Goal: Task Accomplishment & Management: Manage account settings

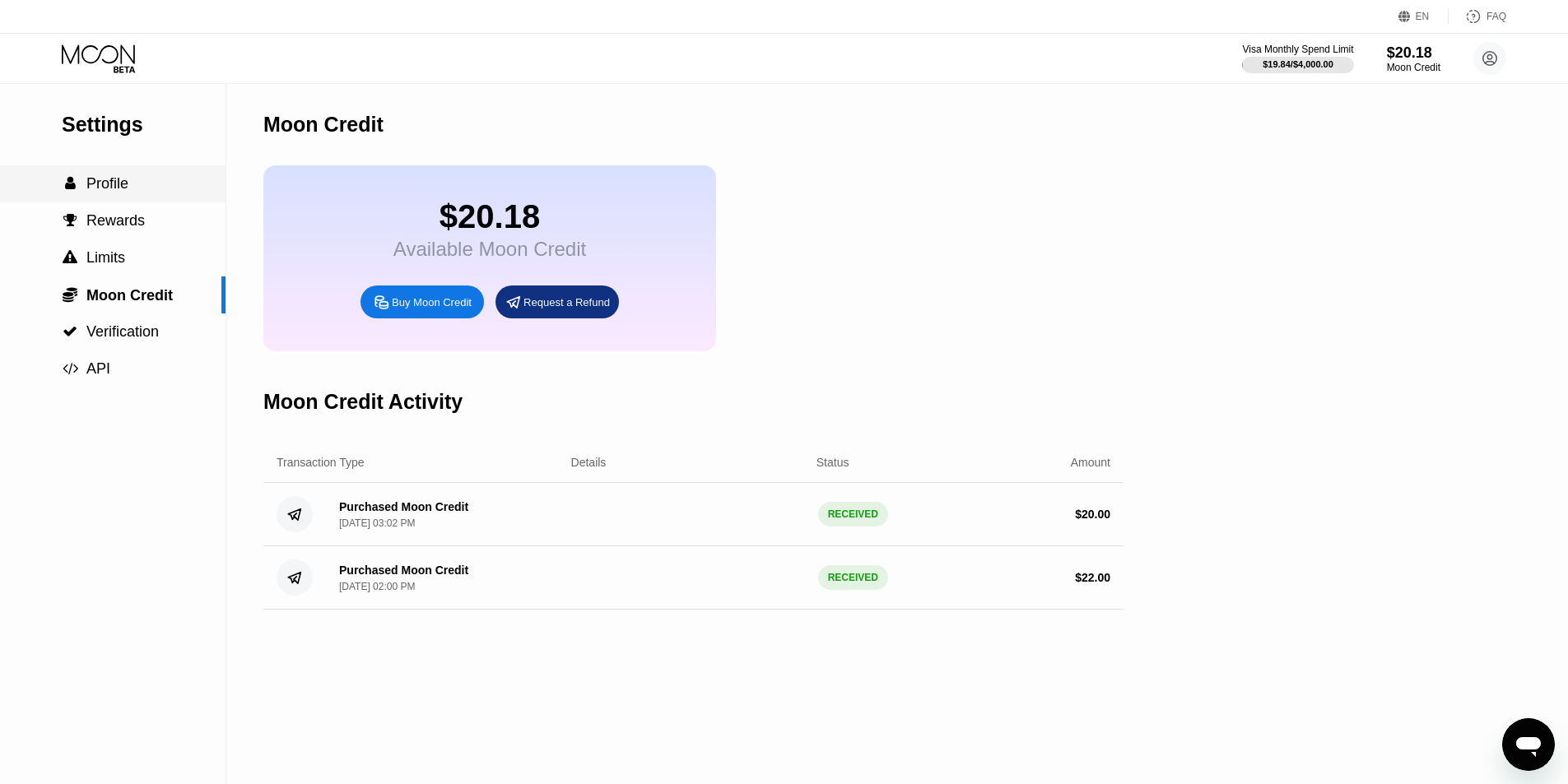
click at [97, 189] on span "Profile" at bounding box center [107, 183] width 42 height 16
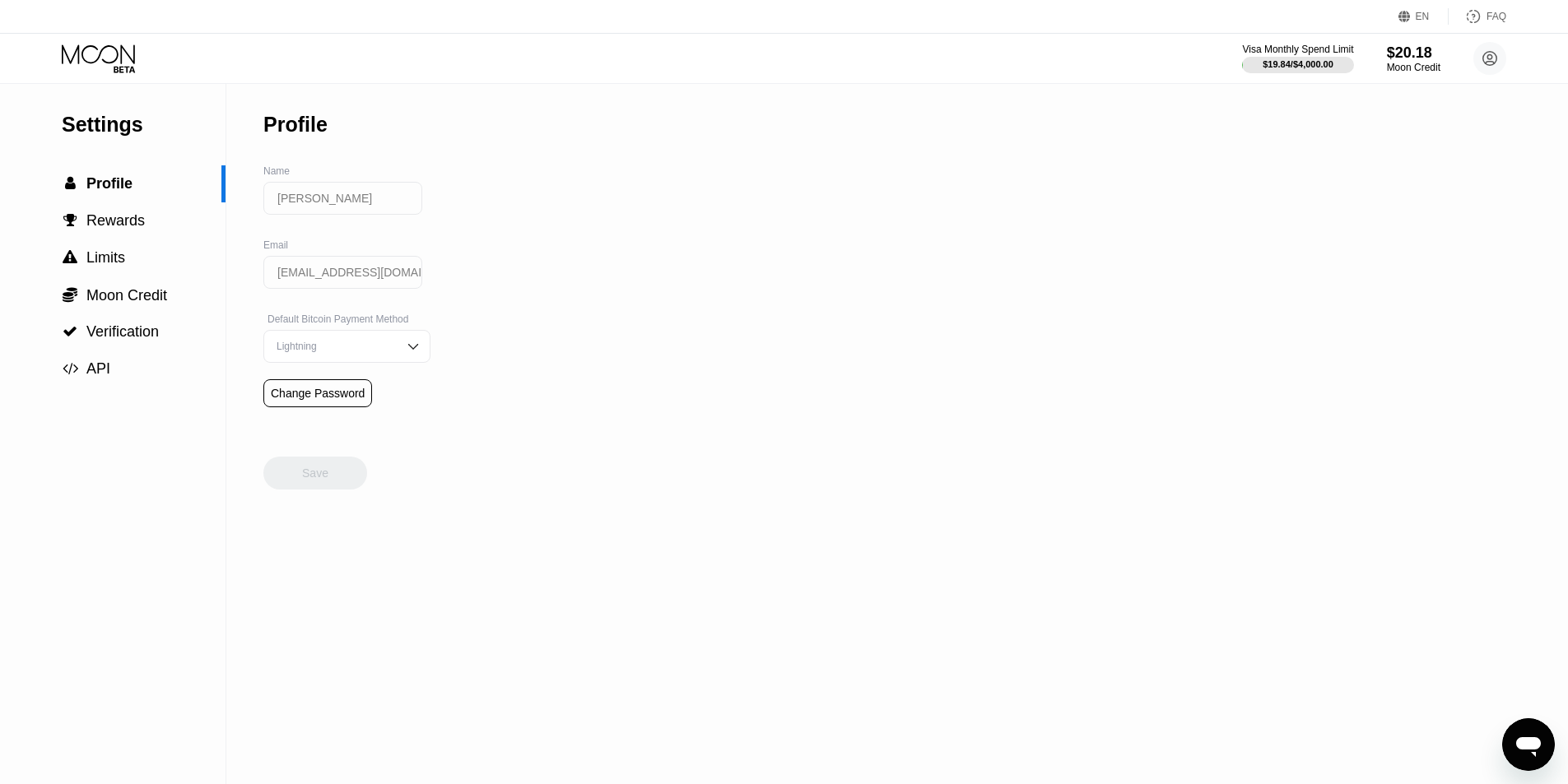
click at [94, 58] on icon at bounding box center [100, 59] width 77 height 28
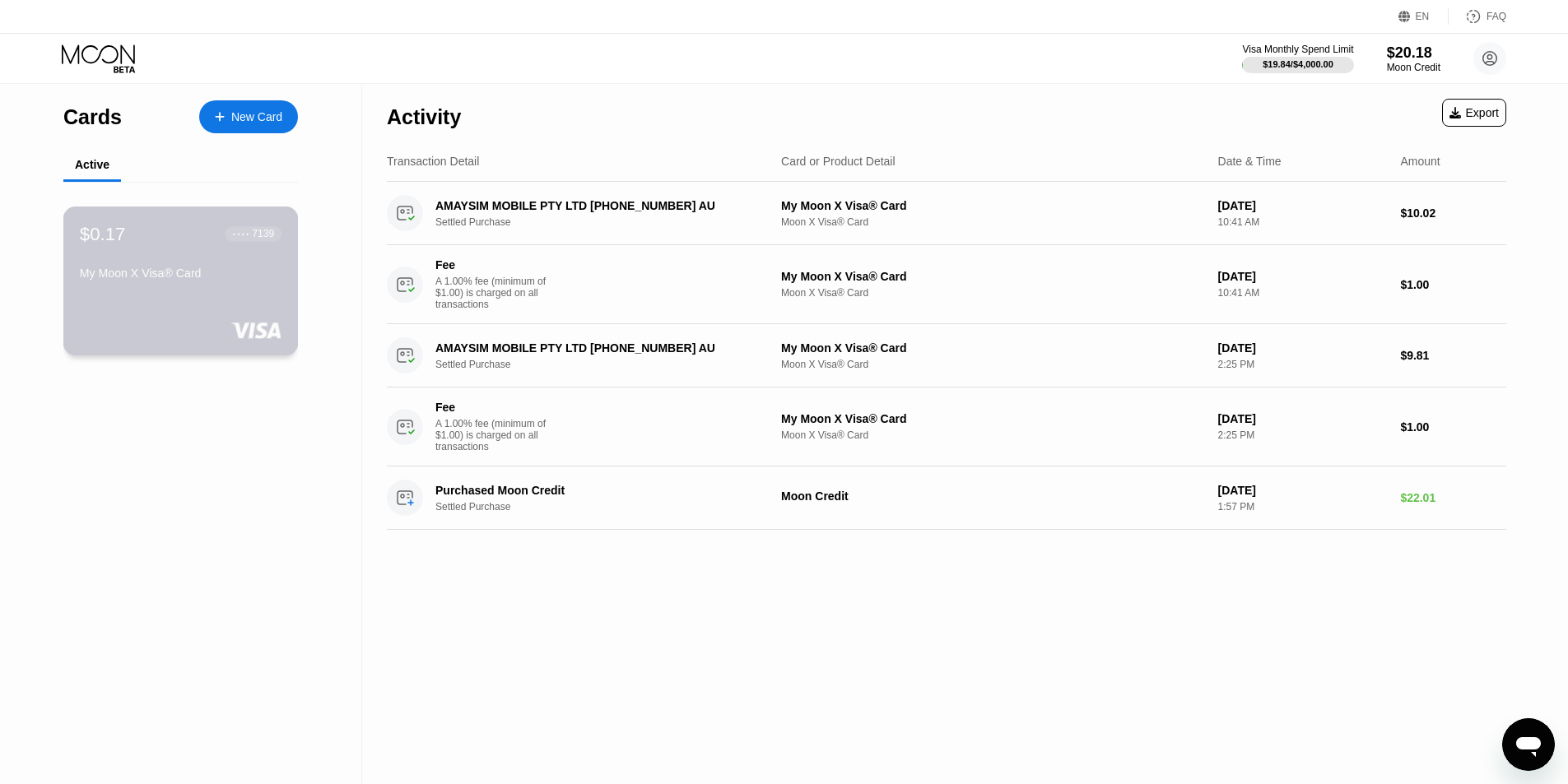
click at [157, 265] on div "$0.17 ● ● ● ● 7139 My Moon X Visa® Card" at bounding box center [180, 254] width 202 height 64
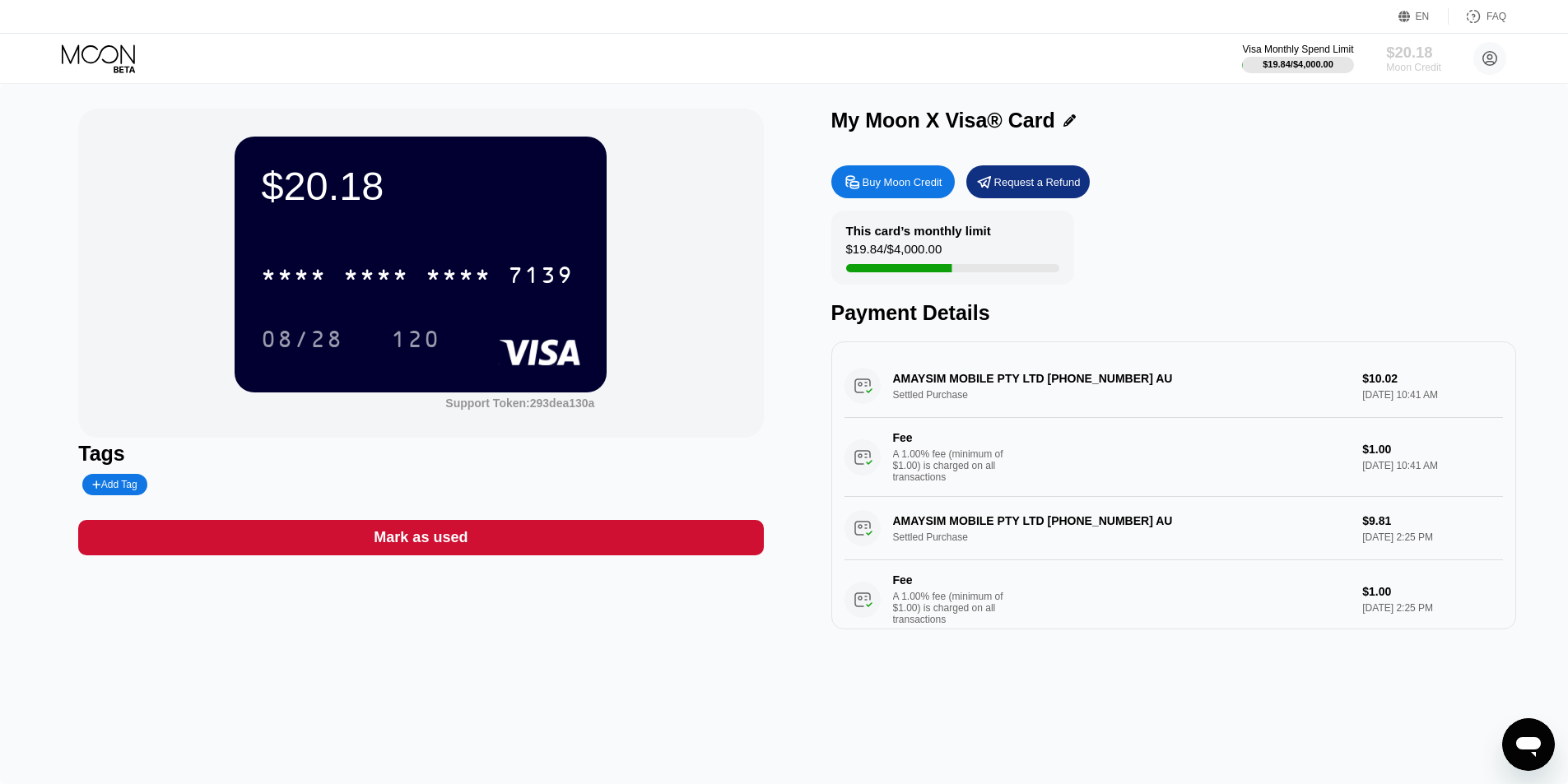
click at [1415, 60] on div "$20.18" at bounding box center [1413, 52] width 55 height 17
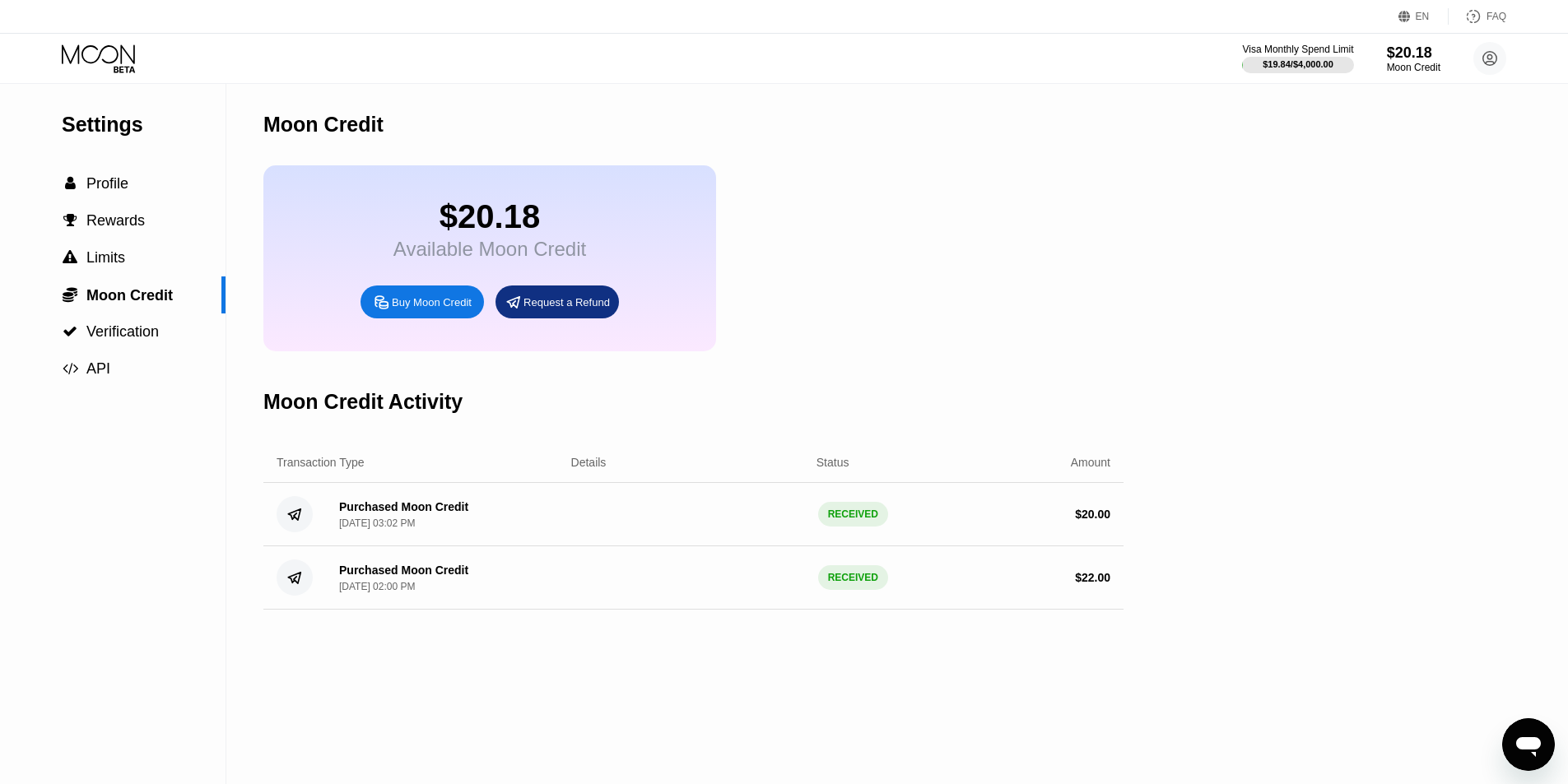
click at [104, 59] on icon at bounding box center [100, 59] width 77 height 28
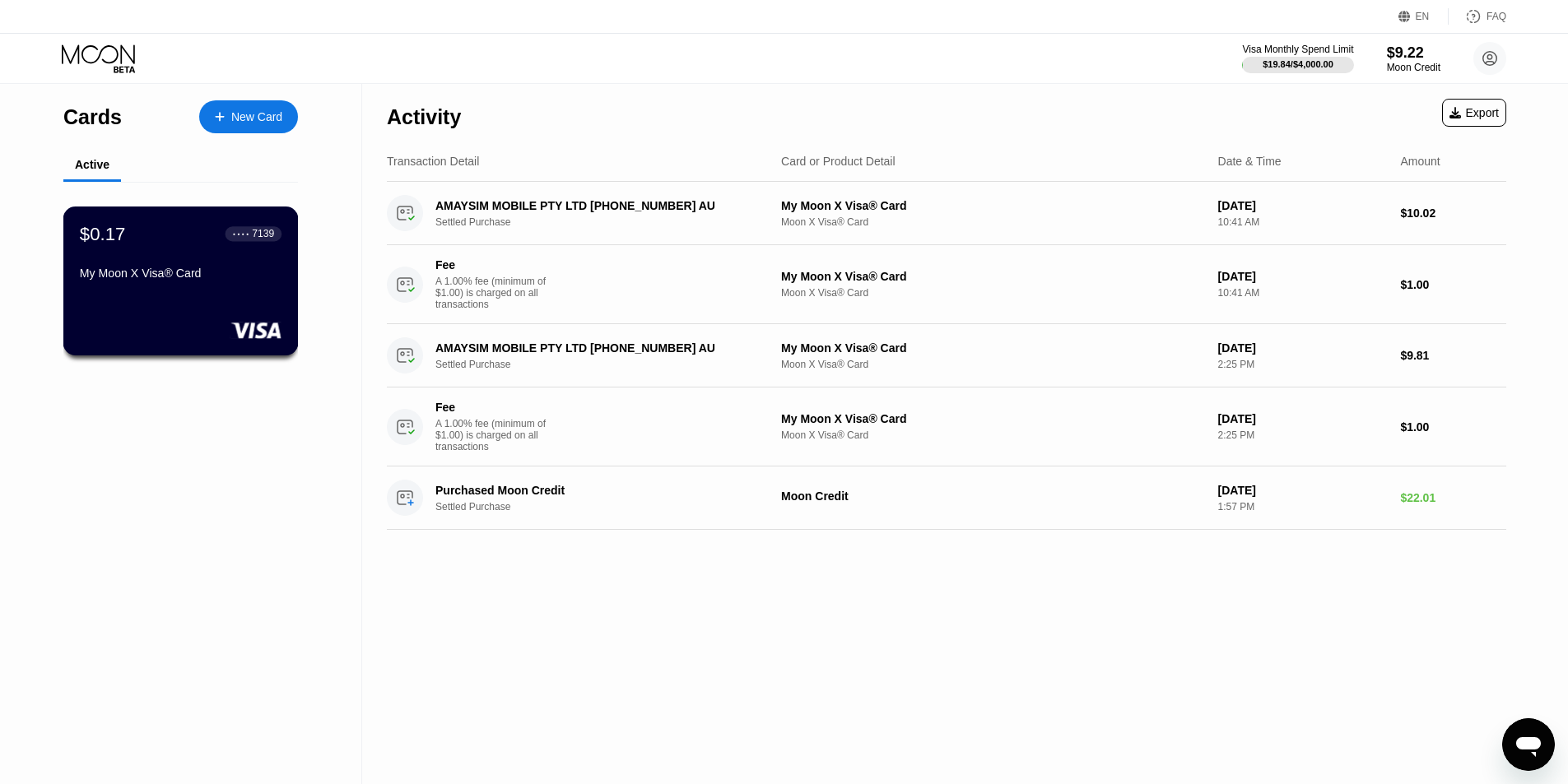
click at [230, 295] on div "$0.17 ● ● ● ● 7139 My Moon X Visa® Card" at bounding box center [181, 281] width 235 height 149
